Goal: Task Accomplishment & Management: Manage account settings

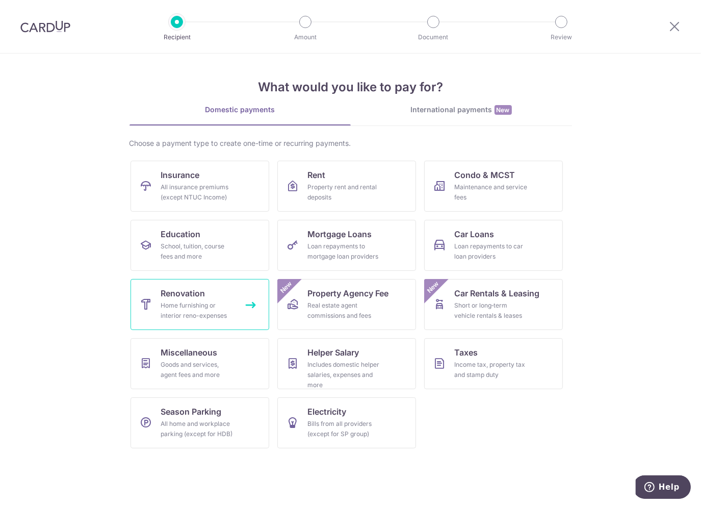
click at [194, 293] on span "Renovation" at bounding box center [183, 293] width 44 height 12
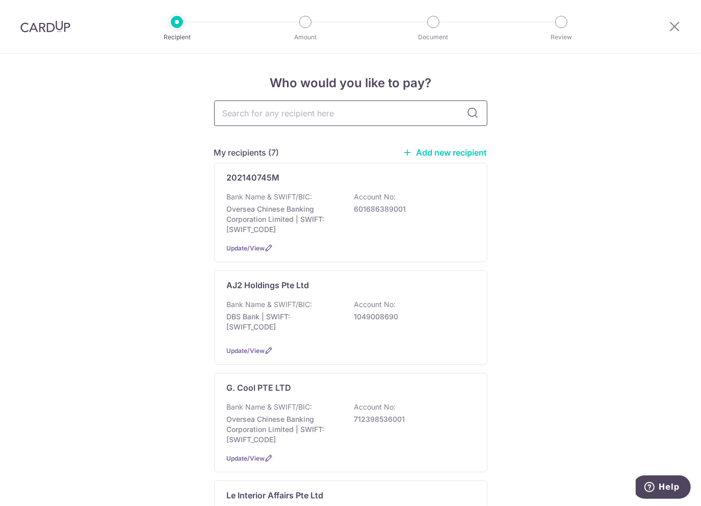
click at [299, 121] on input "text" at bounding box center [350, 113] width 273 height 26
type input "le"
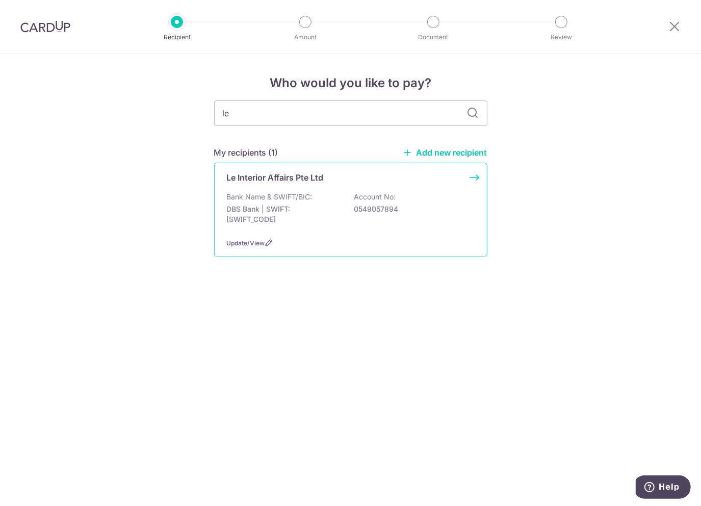
click at [355, 206] on p "0549057894" at bounding box center [412, 209] width 114 height 10
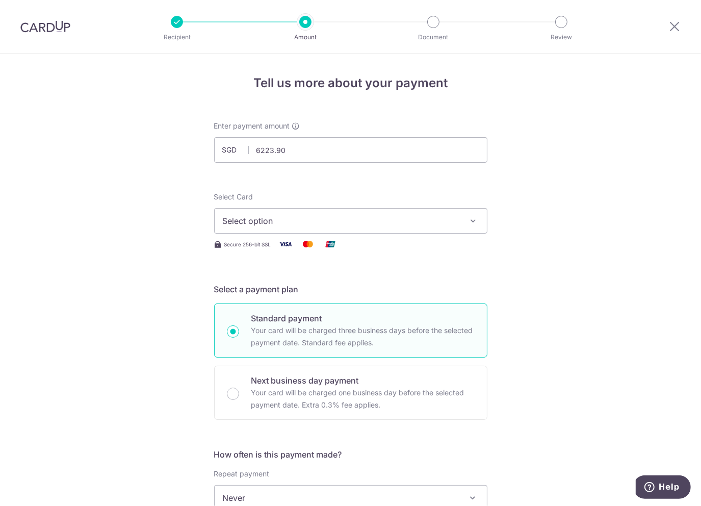
type input "6,223.90"
click at [381, 227] on button "Select option" at bounding box center [350, 221] width 273 height 26
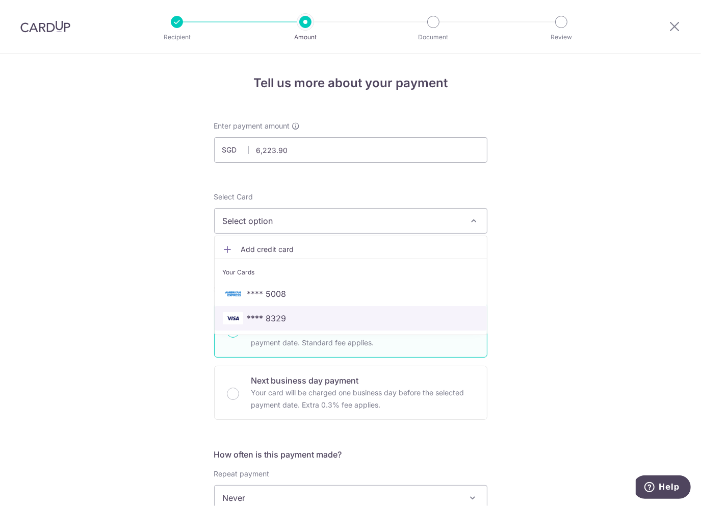
click at [267, 316] on span "**** 8329" at bounding box center [266, 318] width 39 height 12
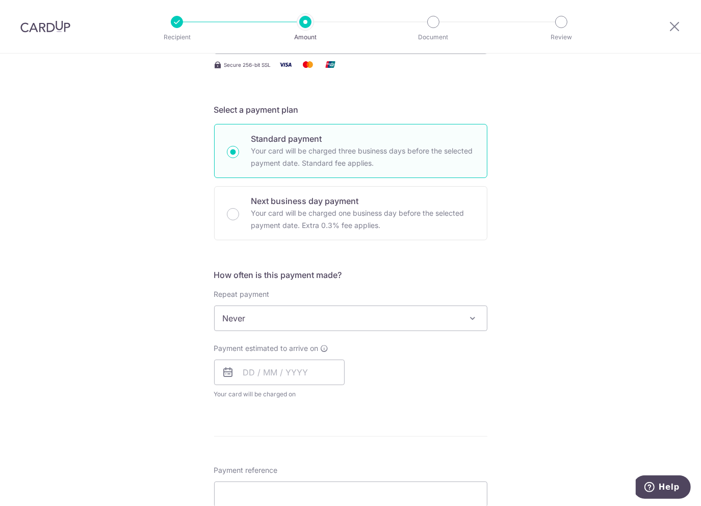
scroll to position [204, 0]
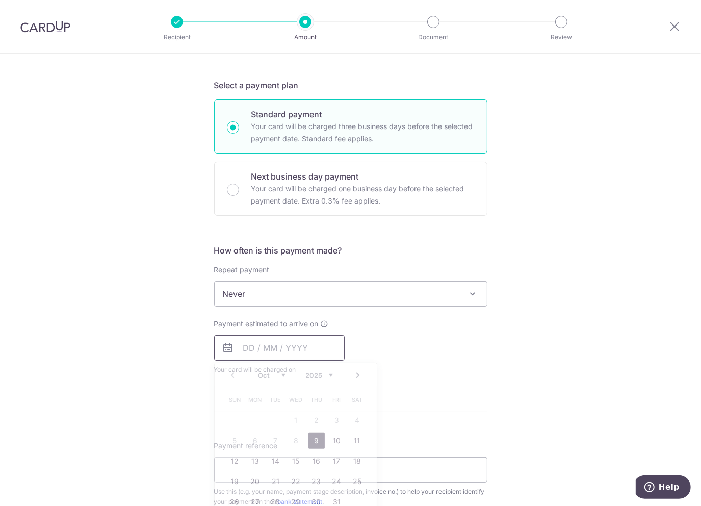
click at [261, 349] on input "text" at bounding box center [279, 348] width 131 height 26
click at [314, 441] on link "9" at bounding box center [317, 441] width 16 height 16
type input "[DATE]"
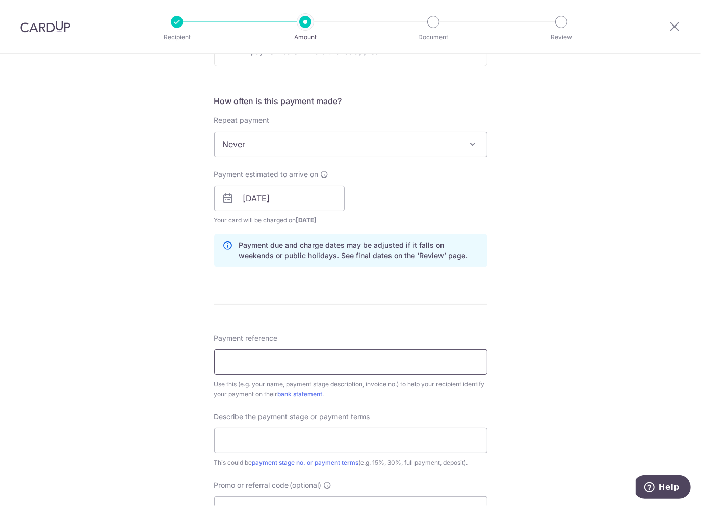
scroll to position [357, 0]
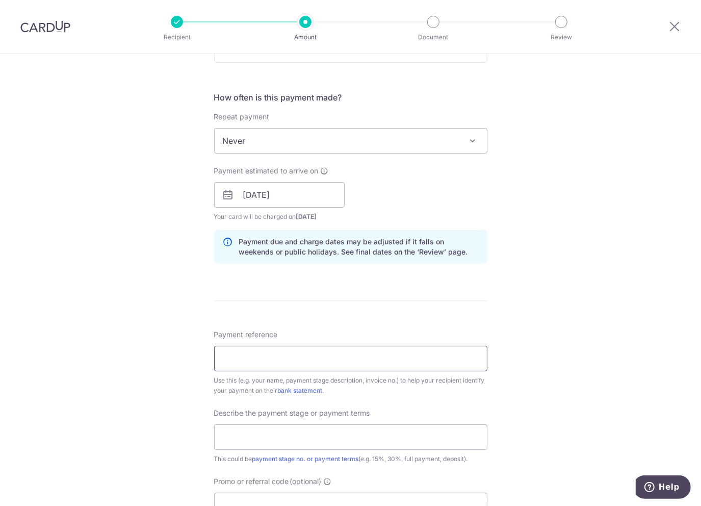
click at [271, 347] on input "Payment reference" at bounding box center [350, 359] width 273 height 26
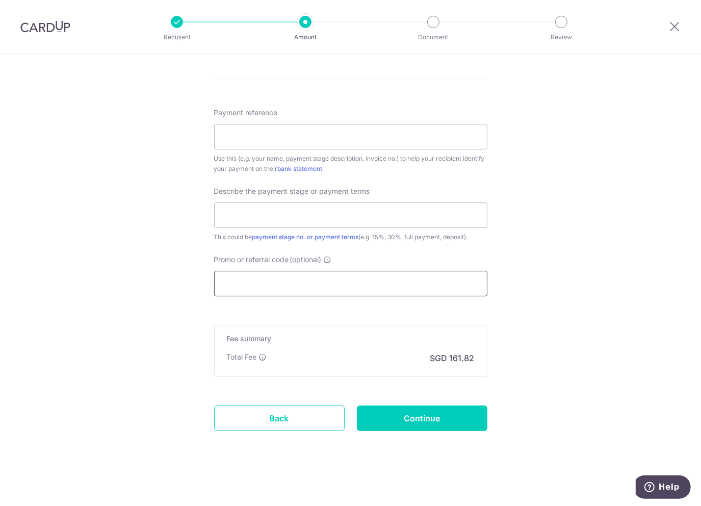
click at [344, 286] on input "Promo or referral code (optional)" at bounding box center [350, 284] width 273 height 26
paste input "RENO25ONE"
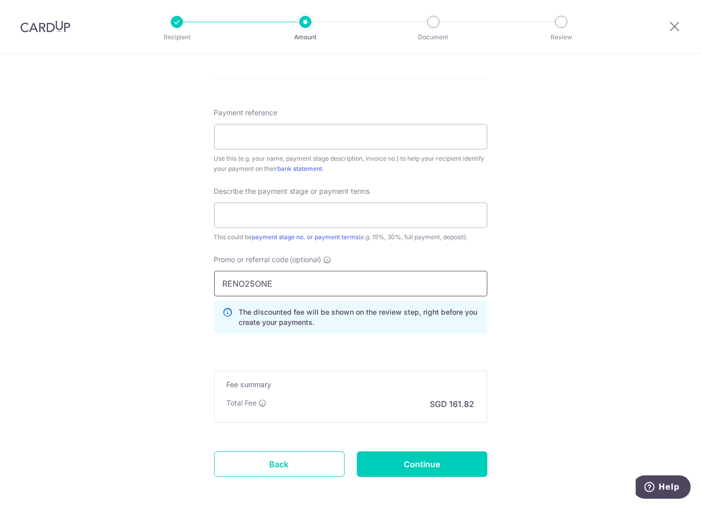
type input "RENO25ONE"
click at [547, 258] on div "Tell us more about your payment Enter payment amount SGD 6,223.90 6223.90 Selec…" at bounding box center [350, 14] width 701 height 1079
click at [269, 210] on input "text" at bounding box center [350, 216] width 273 height 26
click at [258, 135] on input "Payment reference" at bounding box center [350, 137] width 273 height 26
paste input "INV/241073"
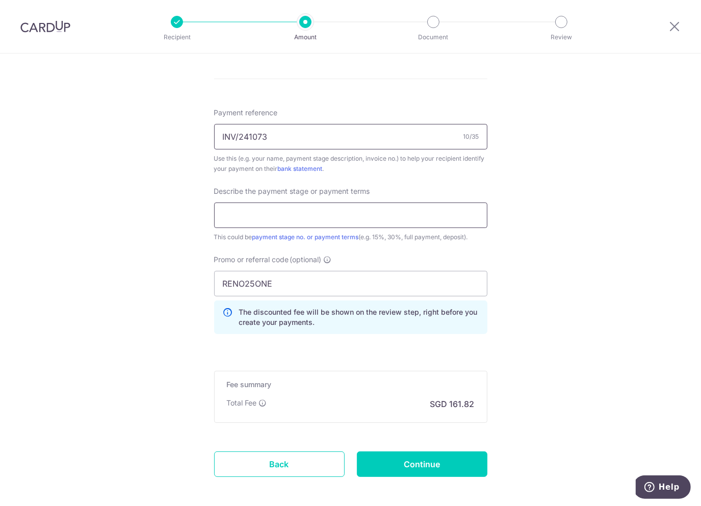
type input "INV/241073"
click at [249, 226] on input "text" at bounding box center [350, 216] width 273 height 26
type input "T"
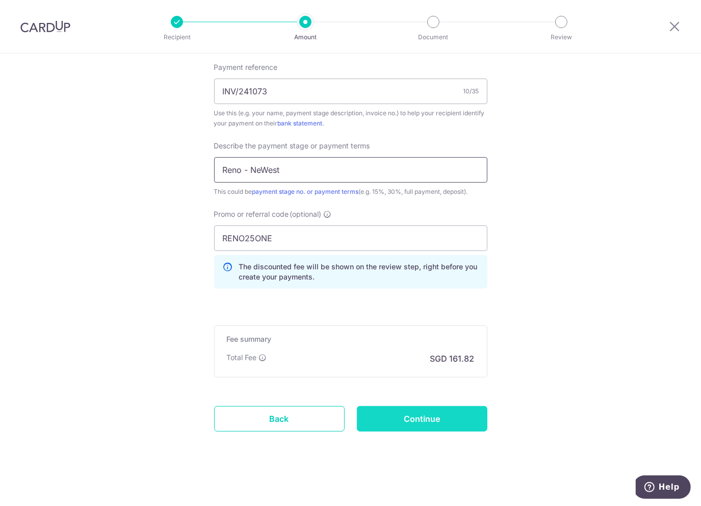
type input "Reno - NeWest"
click at [438, 420] on input "Continue" at bounding box center [422, 419] width 131 height 26
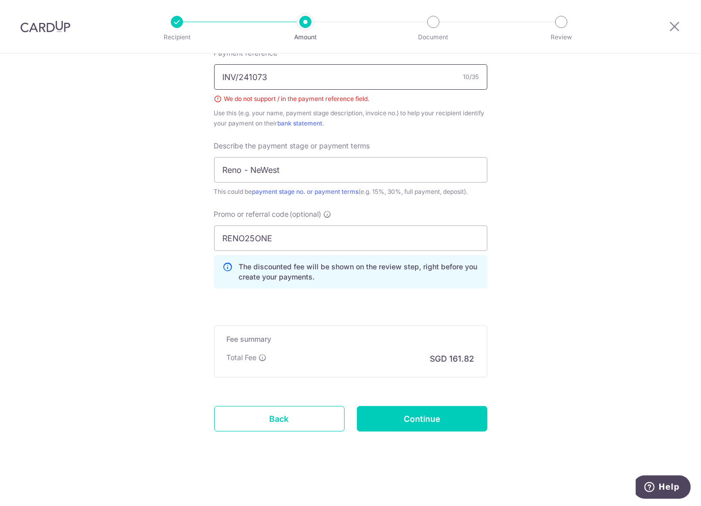
click at [237, 75] on input "INV/241073" at bounding box center [350, 77] width 273 height 26
type input "INV 241073"
click at [465, 418] on input "Continue" at bounding box center [422, 419] width 131 height 26
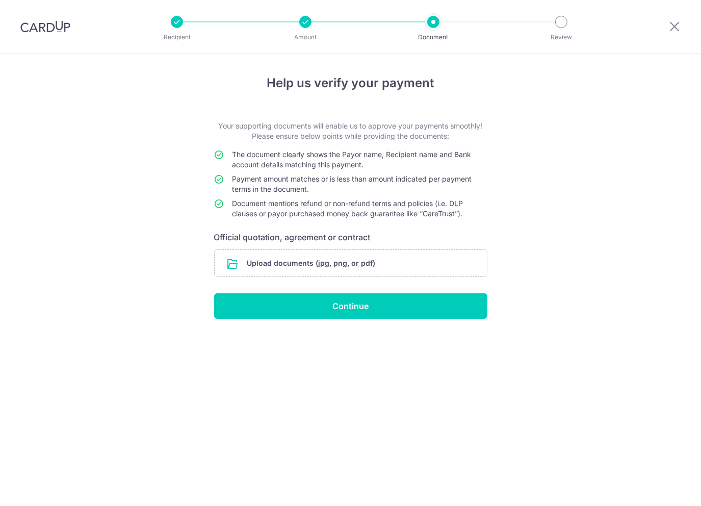
click at [292, 261] on input "file" at bounding box center [351, 263] width 272 height 27
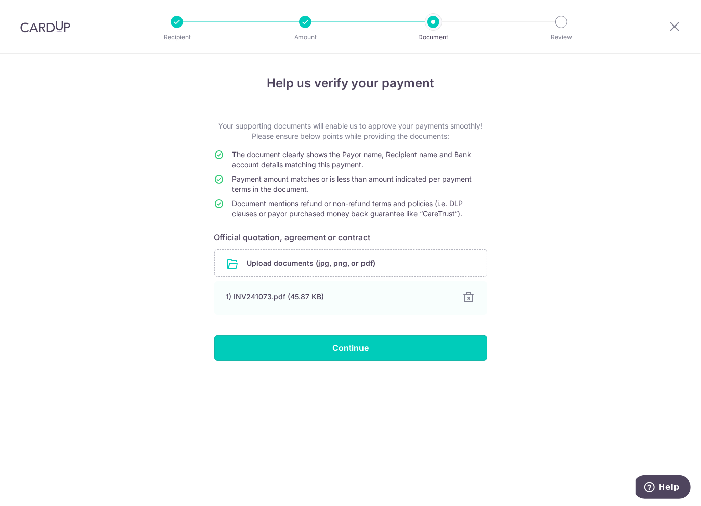
click at [361, 350] on input "Continue" at bounding box center [350, 348] width 273 height 26
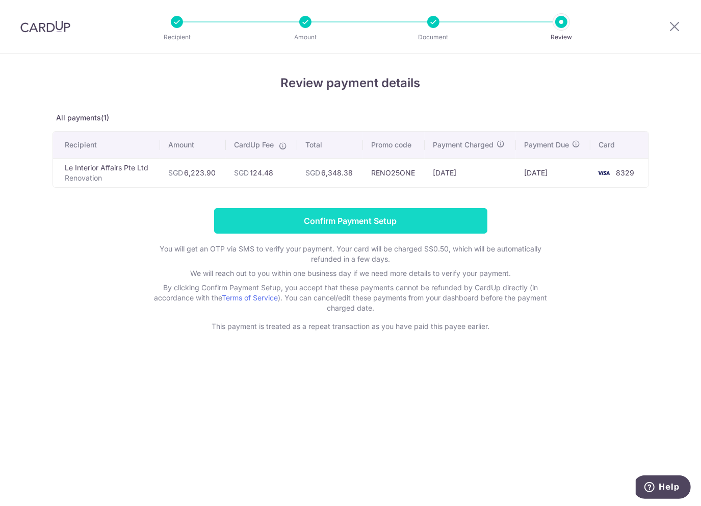
click at [356, 224] on input "Confirm Payment Setup" at bounding box center [350, 221] width 273 height 26
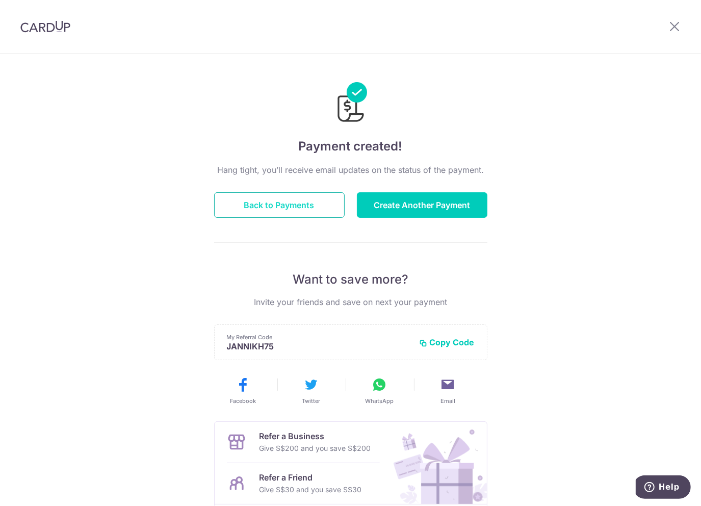
click at [281, 206] on button "Back to Payments" at bounding box center [279, 205] width 131 height 26
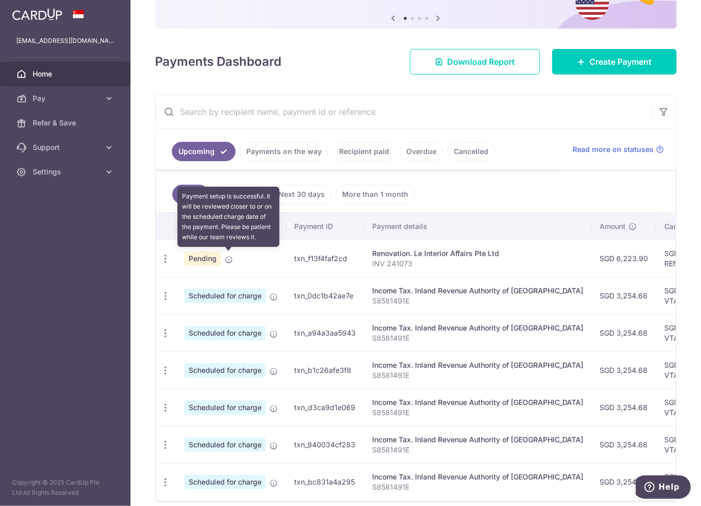
click at [223, 255] on td "Pending Payment setup is successful. It will be reviewed closer to or on the sc…" at bounding box center [232, 258] width 110 height 37
click at [229, 259] on icon at bounding box center [229, 260] width 8 height 8
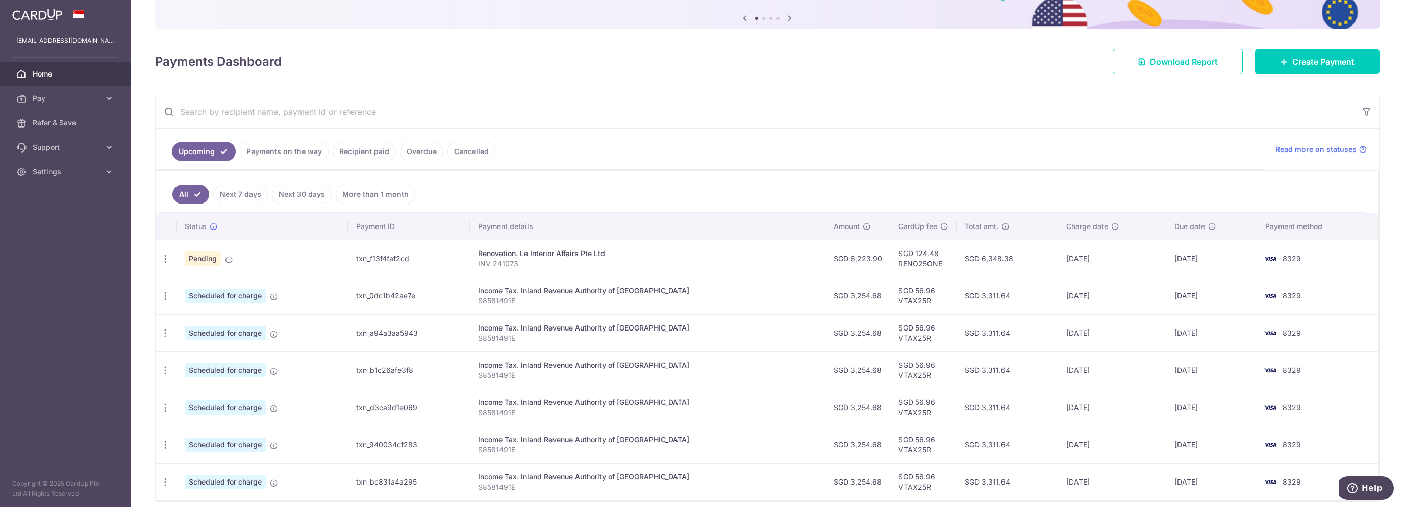
click at [701, 258] on td "[DATE]" at bounding box center [1211, 258] width 91 height 37
click at [701, 257] on td "[DATE]" at bounding box center [1112, 258] width 109 height 37
click at [701, 264] on td "SGD 124.48 RENO25ONE" at bounding box center [923, 258] width 66 height 37
drag, startPoint x: 821, startPoint y: 265, endPoint x: 826, endPoint y: 261, distance: 6.5
click at [701, 265] on td "SGD 6,223.90" at bounding box center [857, 258] width 65 height 37
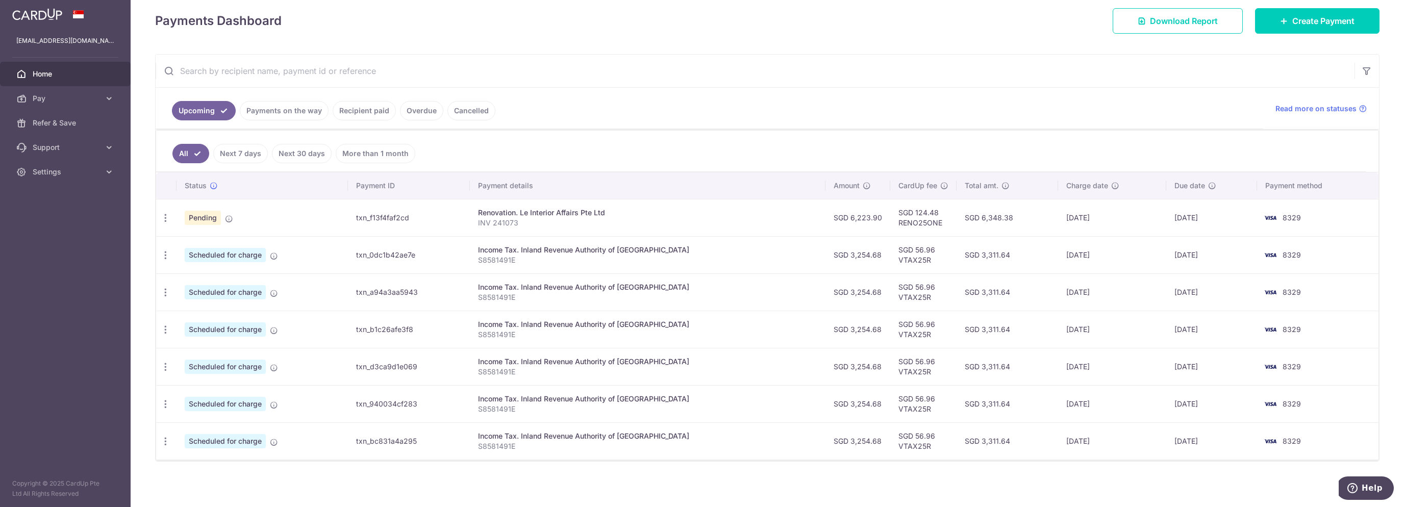
scroll to position [143, 0]
click at [270, 112] on link "Payments on the way" at bounding box center [284, 110] width 89 height 19
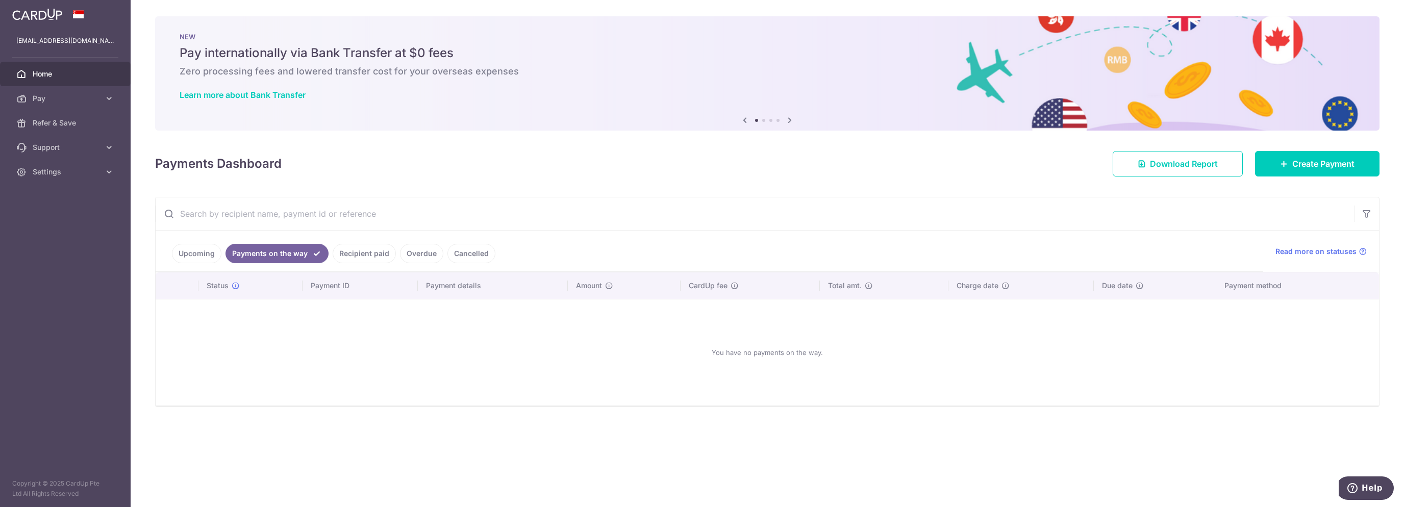
click at [179, 254] on link "Upcoming" at bounding box center [196, 253] width 49 height 19
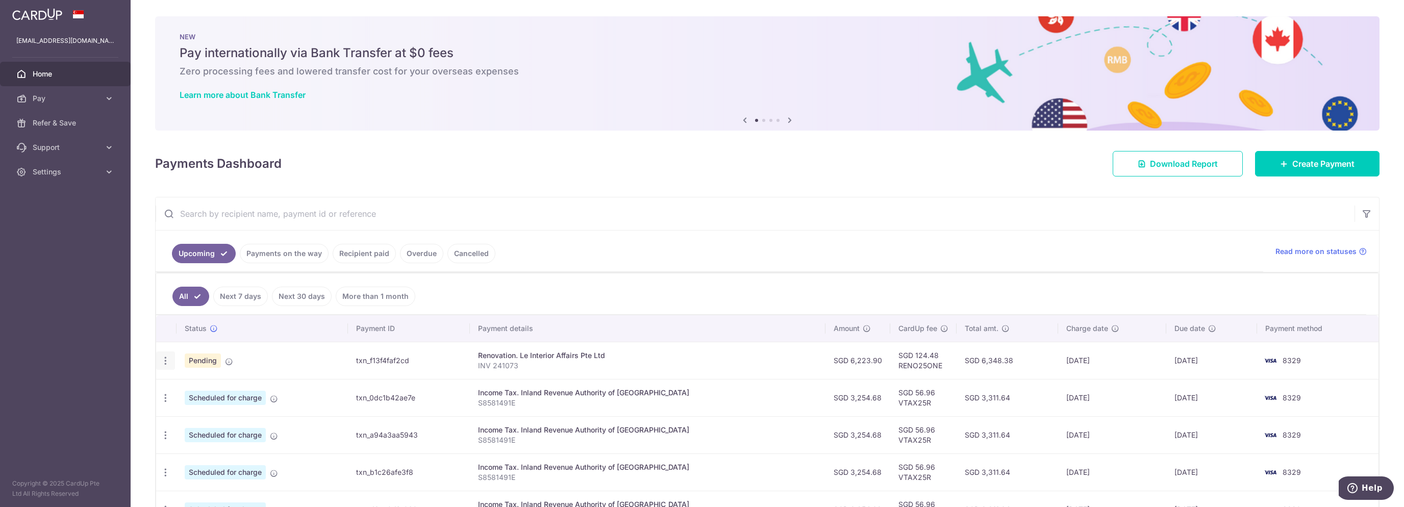
click at [168, 362] on icon "button" at bounding box center [165, 361] width 11 height 11
click at [211, 385] on span "Update payment" at bounding box center [219, 389] width 69 height 12
radio input "true"
type input "6,223.90"
type input "[DATE]"
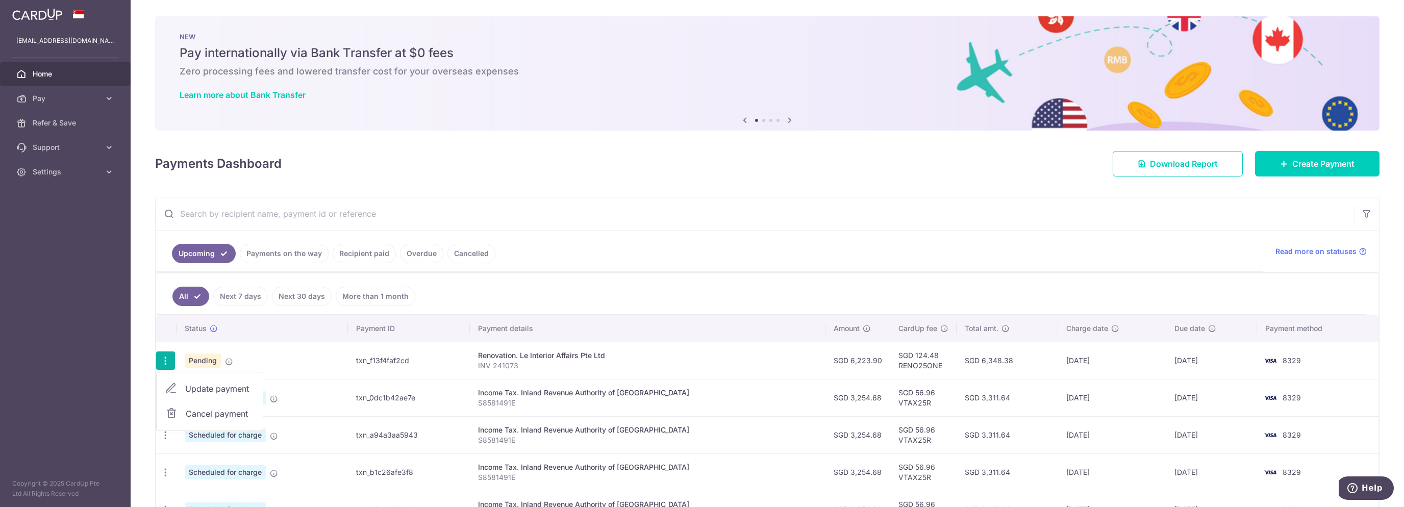
type input "INV 241073"
type input "Reno - NeWest"
type input "RENO25ONE"
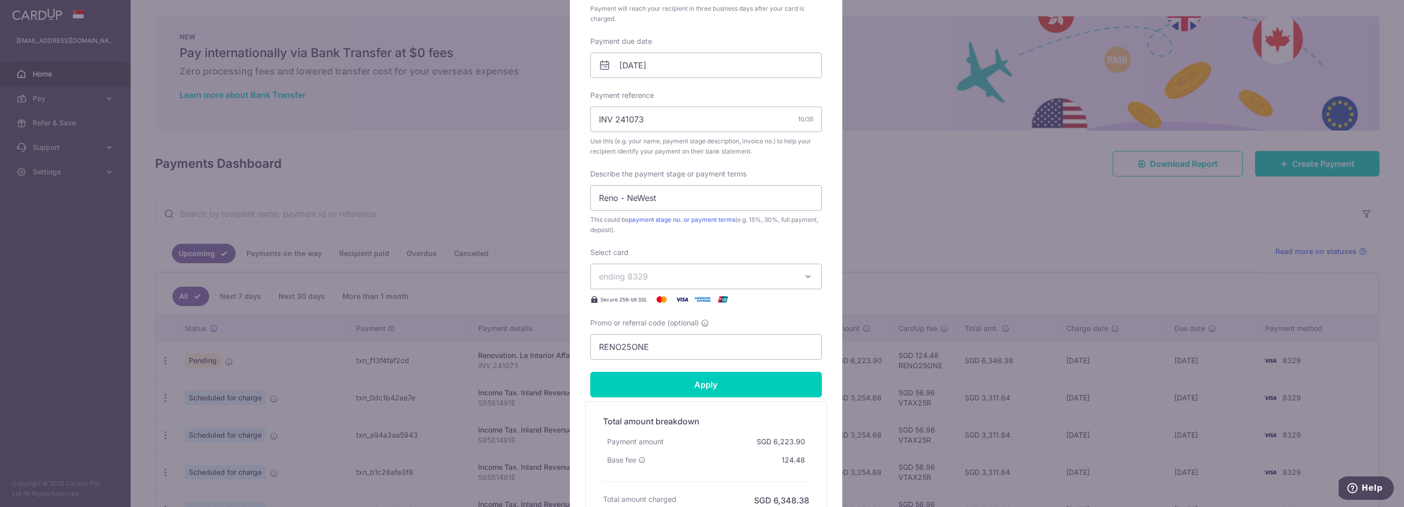
scroll to position [397, 0]
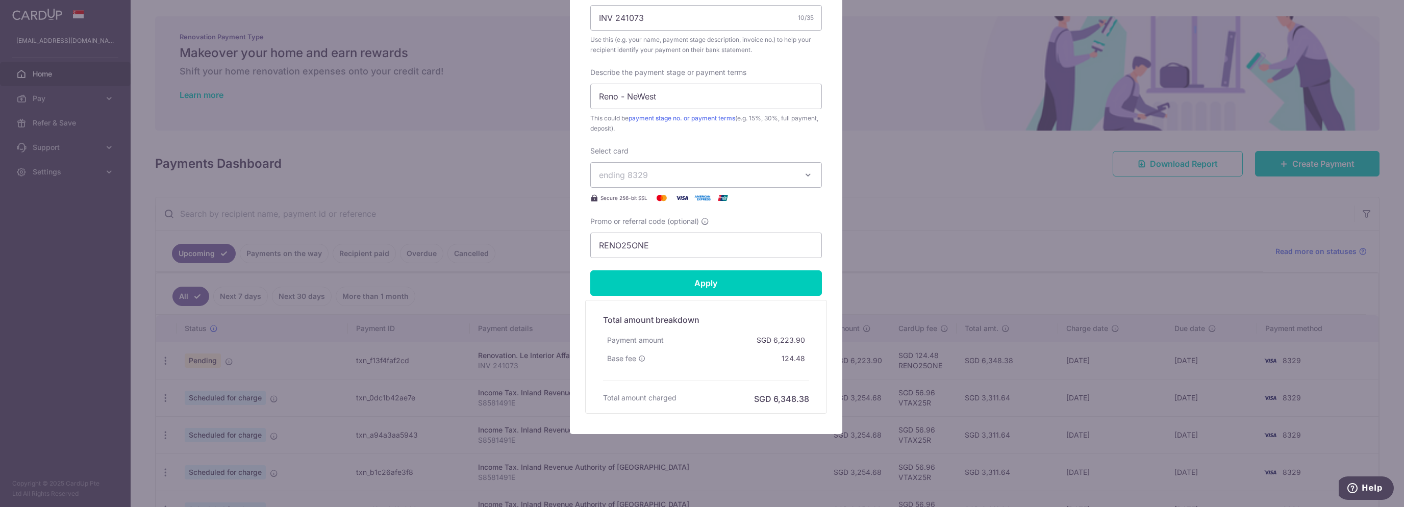
click at [701, 263] on div "Edit payment By clicking apply, you will make changes to all payments to Le Int…" at bounding box center [702, 253] width 1404 height 507
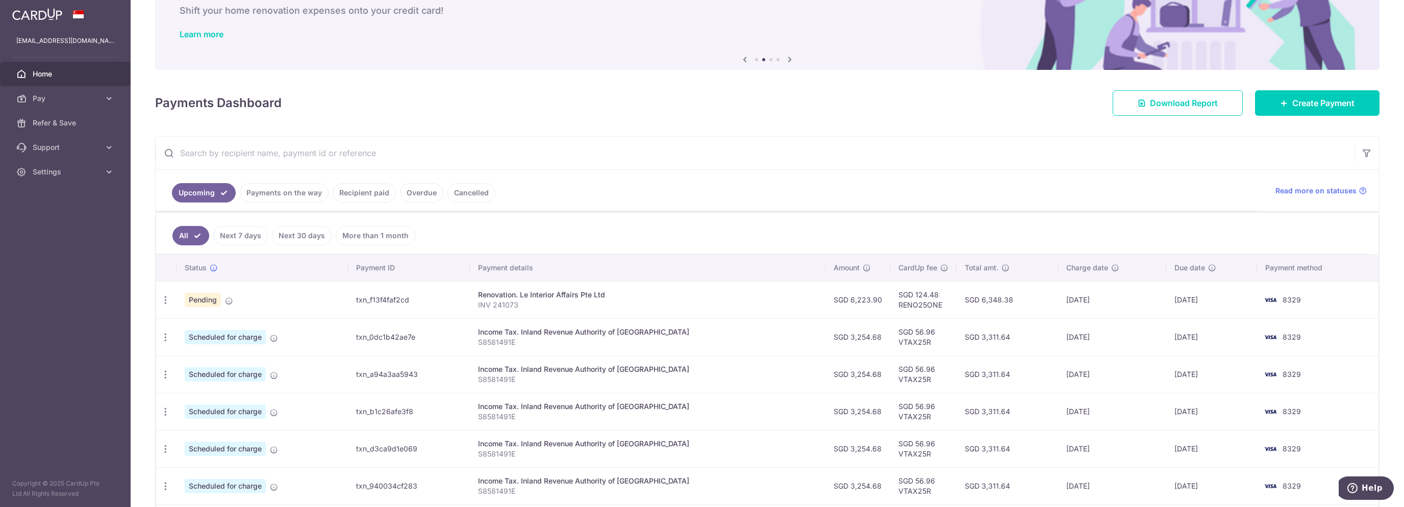
scroll to position [143, 0]
